Goal: Task Accomplishment & Management: Use online tool/utility

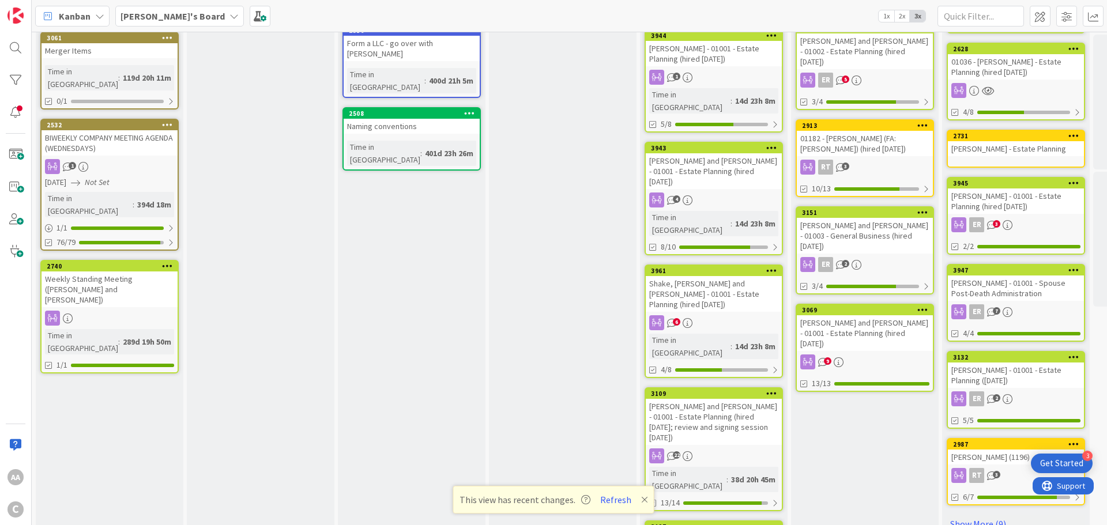
scroll to position [461, 0]
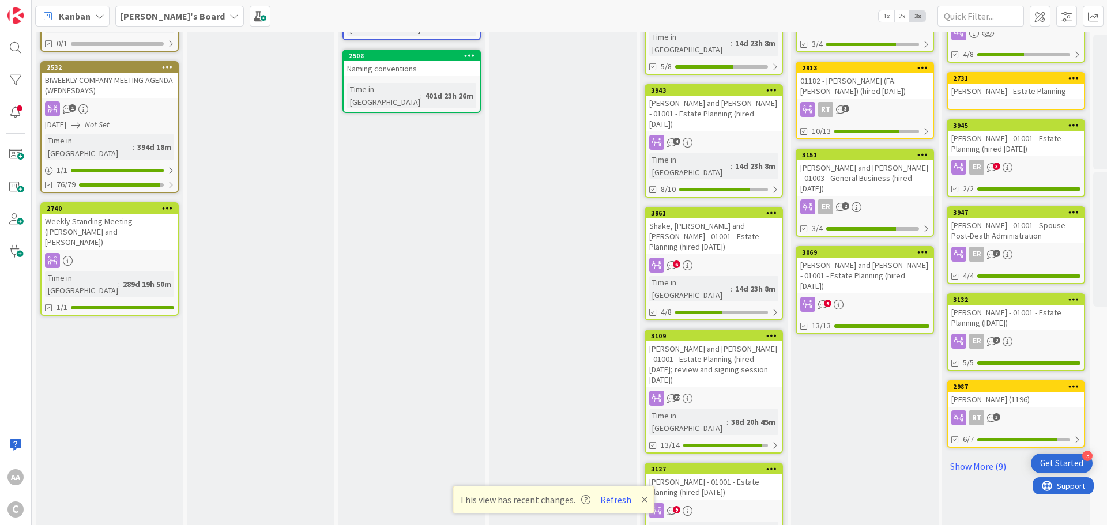
click at [717, 341] on div "[PERSON_NAME] and [PERSON_NAME] - 01001 - Estate Planning (hired [DATE]; review…" at bounding box center [714, 364] width 136 height 46
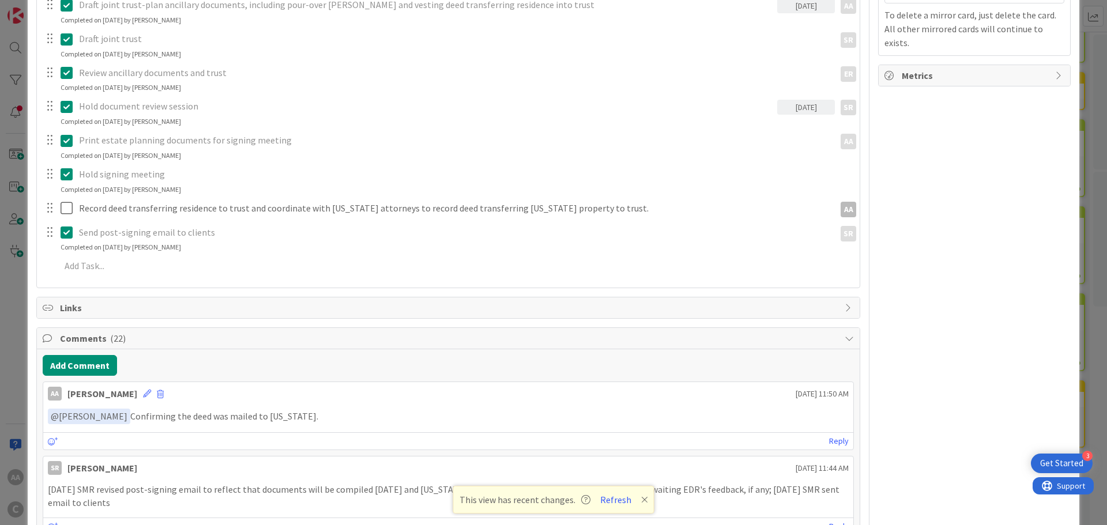
scroll to position [519, 0]
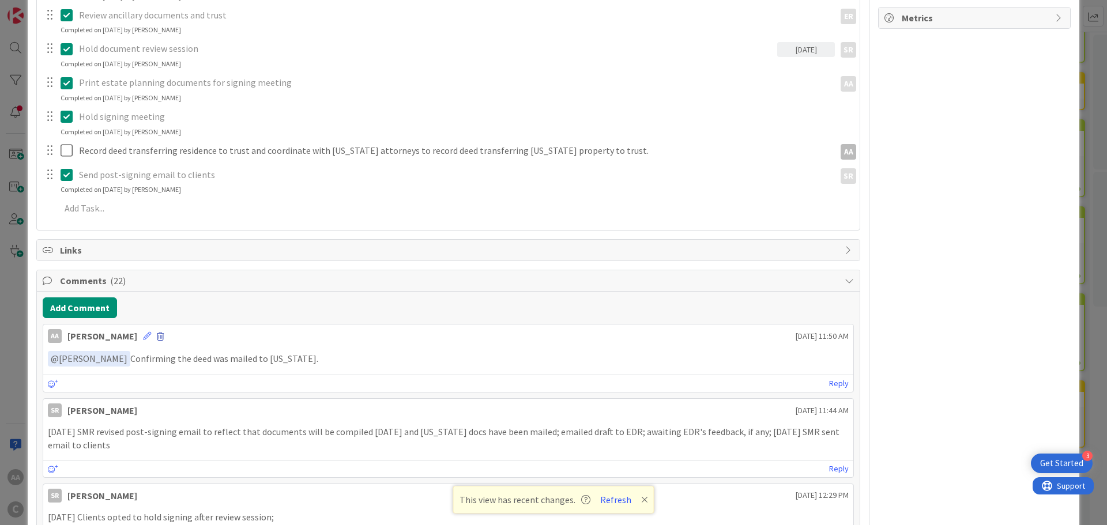
click at [164, 334] on span at bounding box center [160, 337] width 7 height 8
click at [57, 390] on button "Delete" at bounding box center [46, 390] width 43 height 21
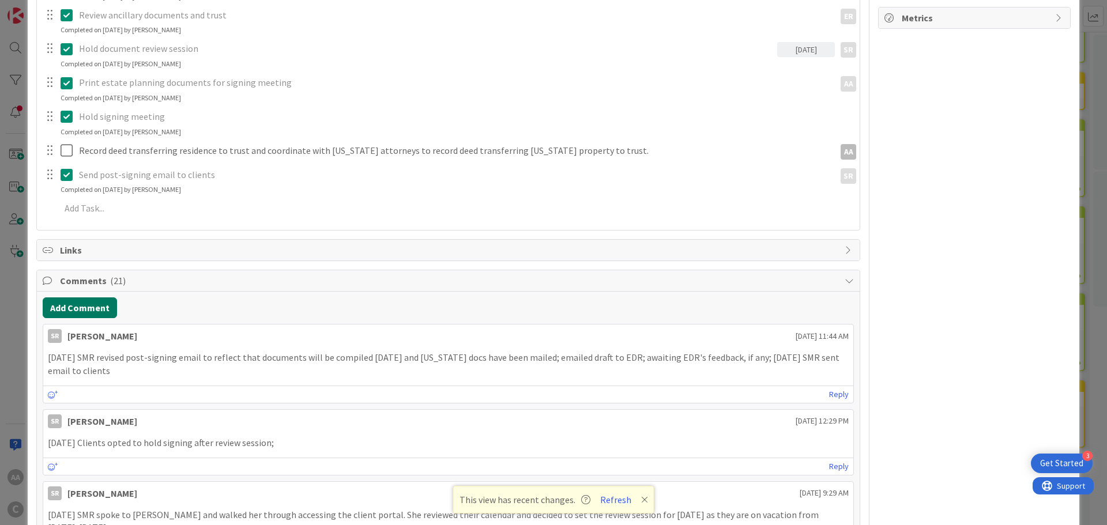
click at [95, 308] on button "Add Comment" at bounding box center [80, 308] width 74 height 21
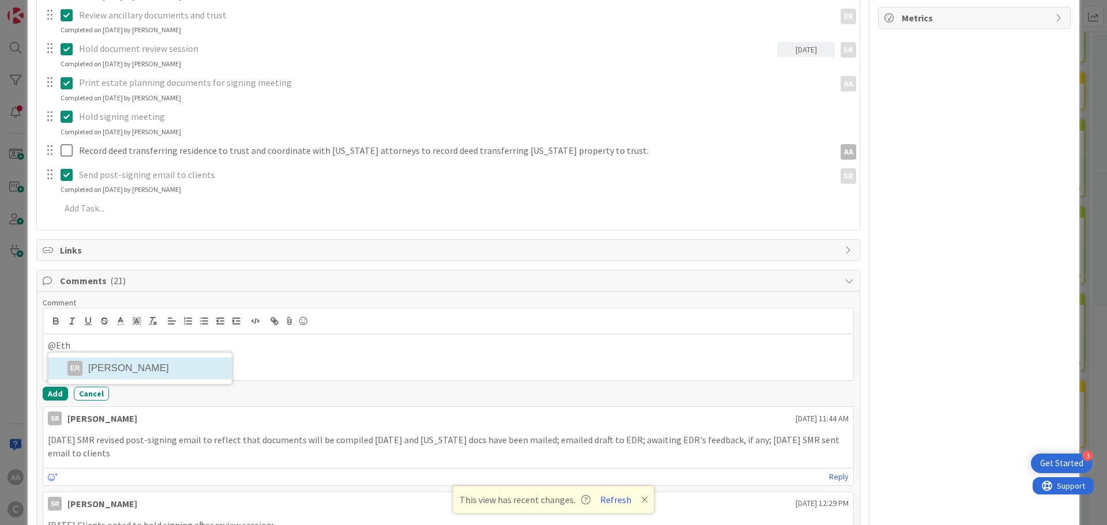
click at [142, 365] on li "ER Ethan Rector" at bounding box center [139, 368] width 183 height 22
click at [220, 369] on li "SR Serena Ross" at bounding box center [204, 370] width 183 height 22
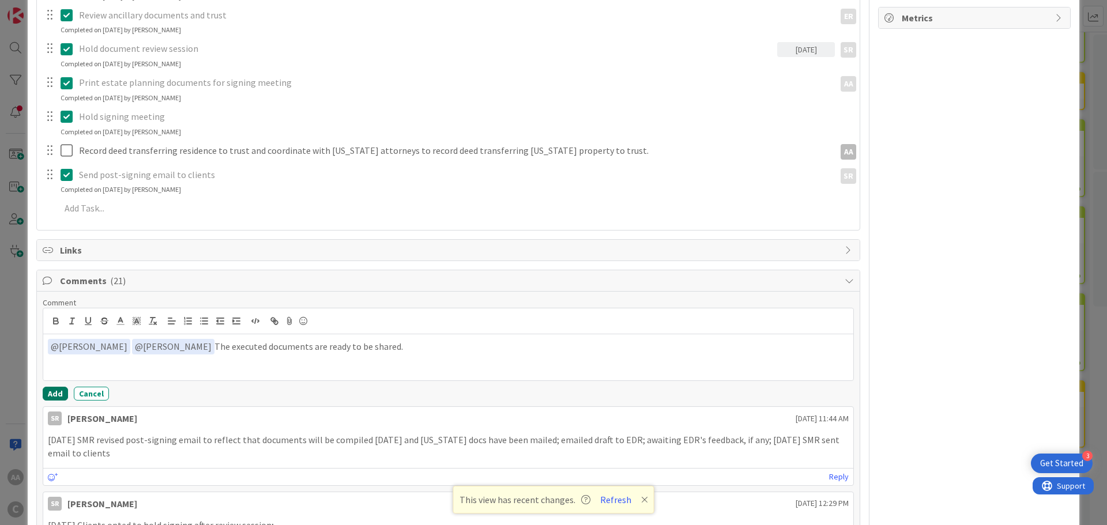
click at [55, 392] on button "Add" at bounding box center [55, 394] width 25 height 14
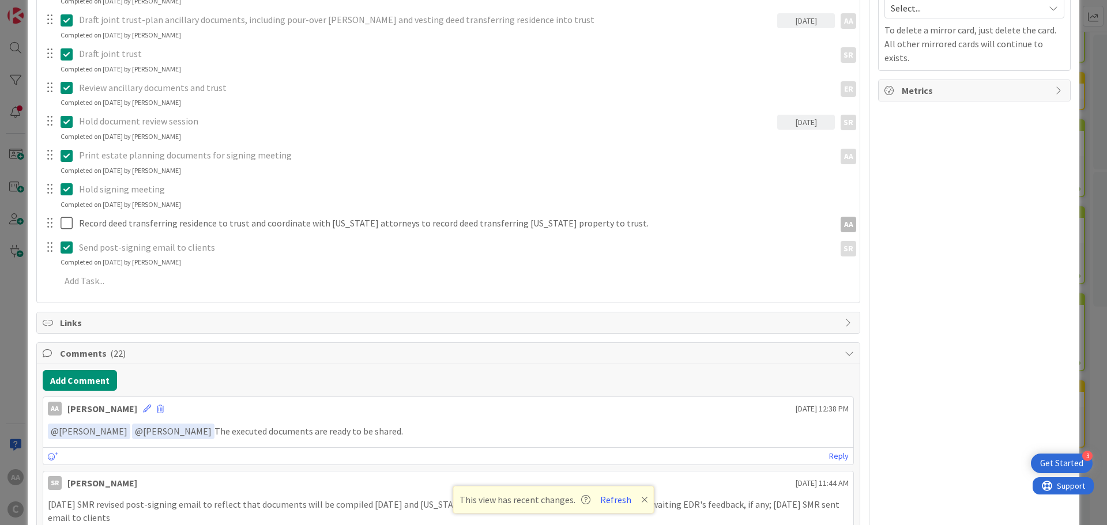
scroll to position [404, 0]
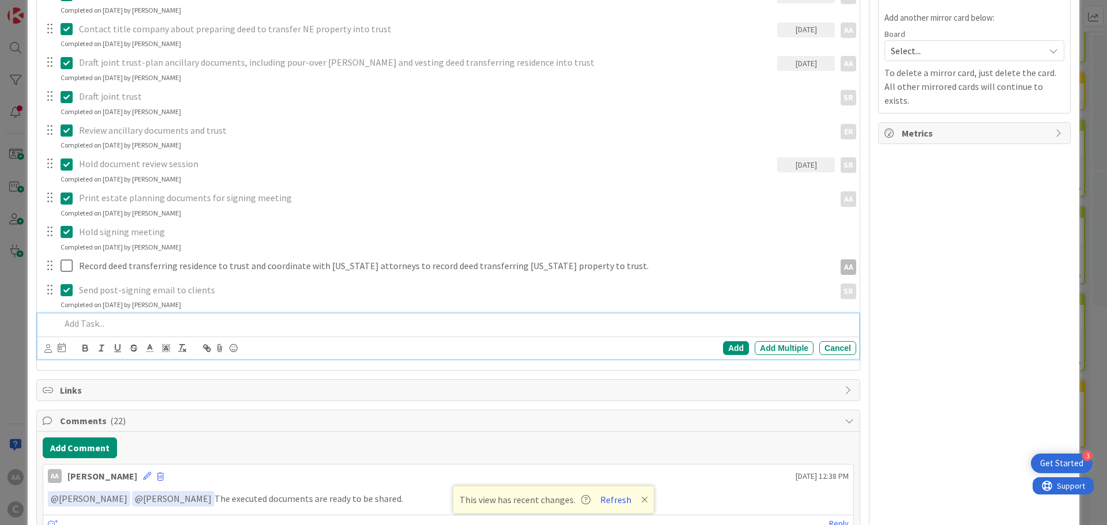
click at [631, 318] on p at bounding box center [456, 323] width 791 height 13
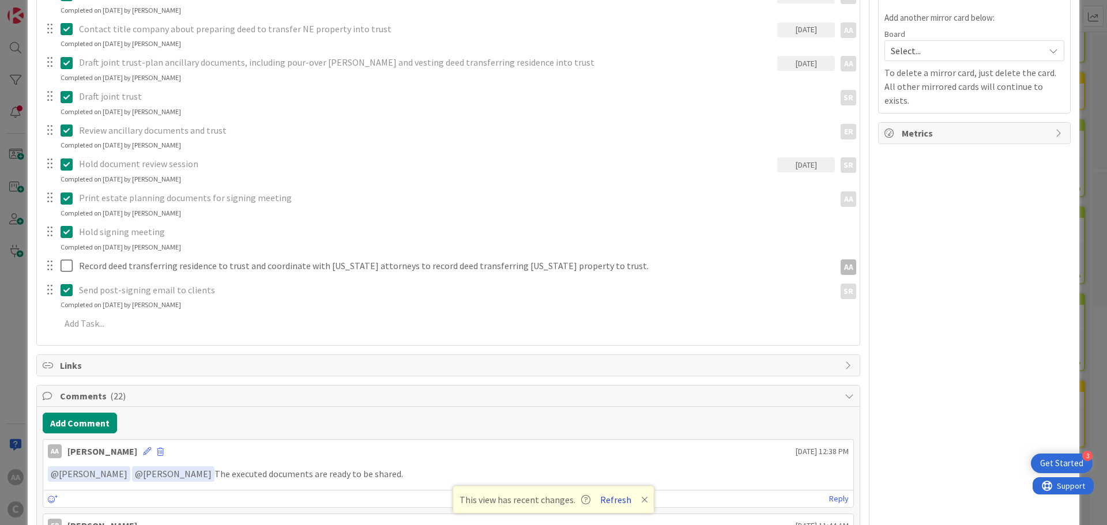
click at [615, 499] on button "Refresh" at bounding box center [615, 499] width 39 height 15
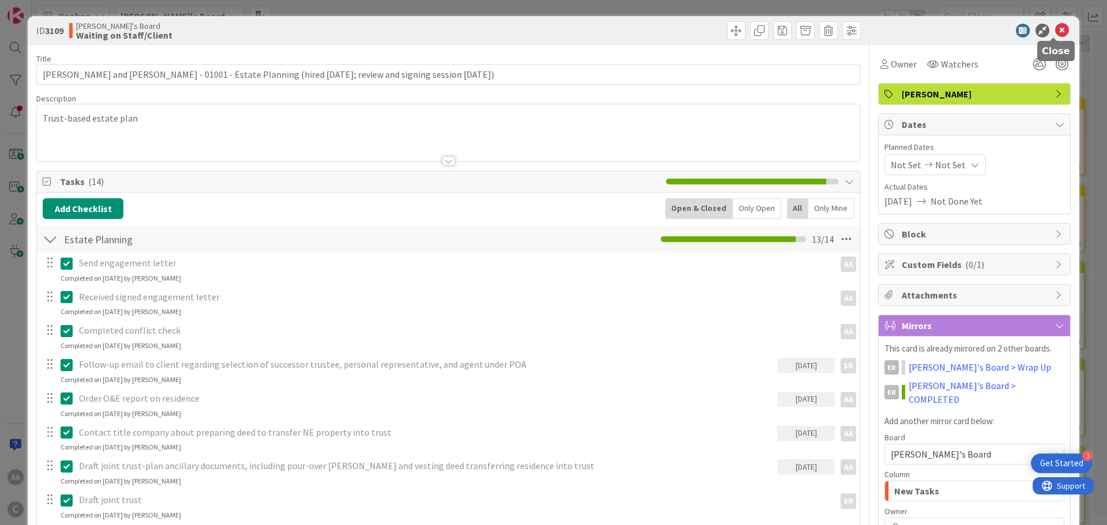
click at [1055, 32] on icon at bounding box center [1062, 31] width 14 height 14
